Goal: Use online tool/utility: Use online tool/utility

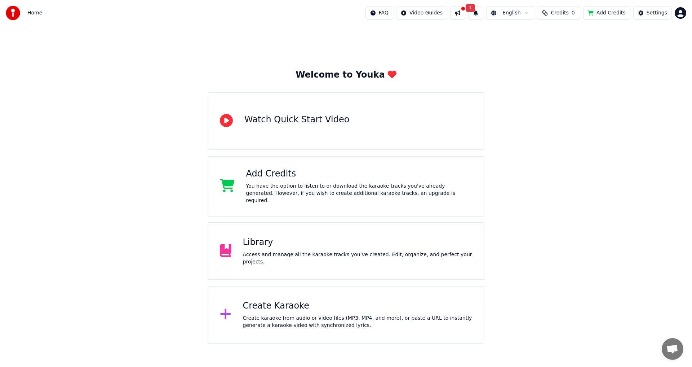
click at [276, 302] on div "Create Karaoke" at bounding box center [358, 306] width 230 height 12
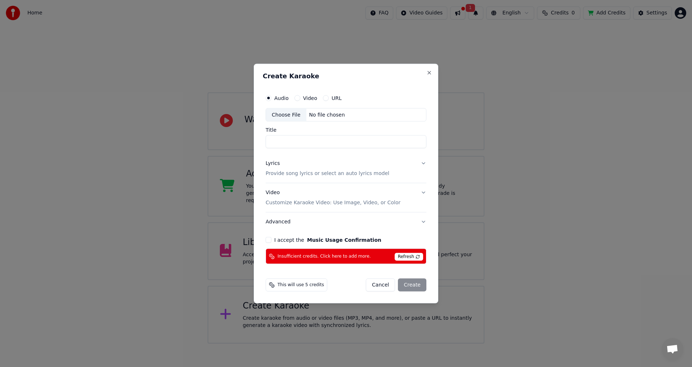
click at [284, 114] on div "Choose File" at bounding box center [286, 114] width 40 height 13
type input "**********"
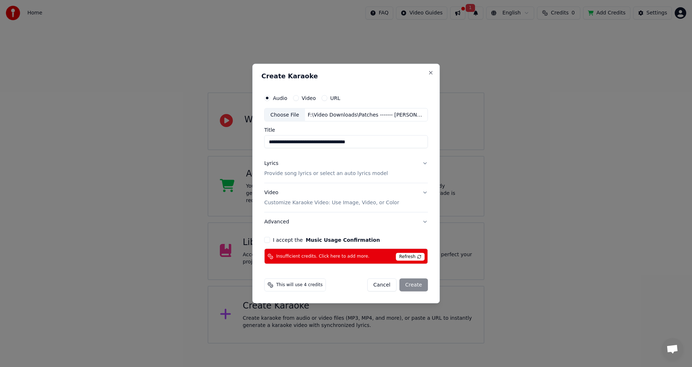
click at [333, 252] on div "Insufficient credits. Click here to add more. Refresh" at bounding box center [346, 256] width 164 height 16
click at [272, 255] on icon at bounding box center [270, 256] width 6 height 6
click at [428, 75] on button "Close" at bounding box center [431, 73] width 6 height 6
